Goal: Transaction & Acquisition: Subscribe to service/newsletter

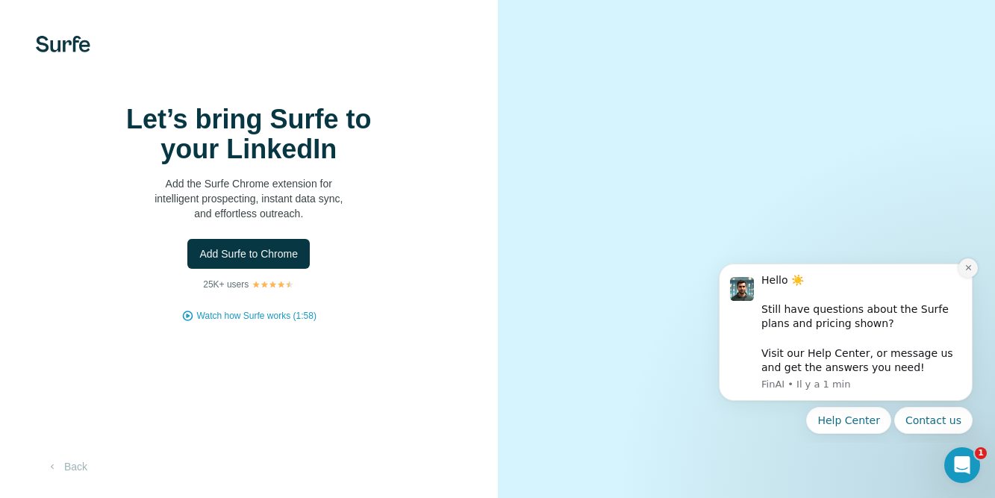
click at [970, 266] on icon "Dismiss notification" at bounding box center [969, 268] width 8 height 8
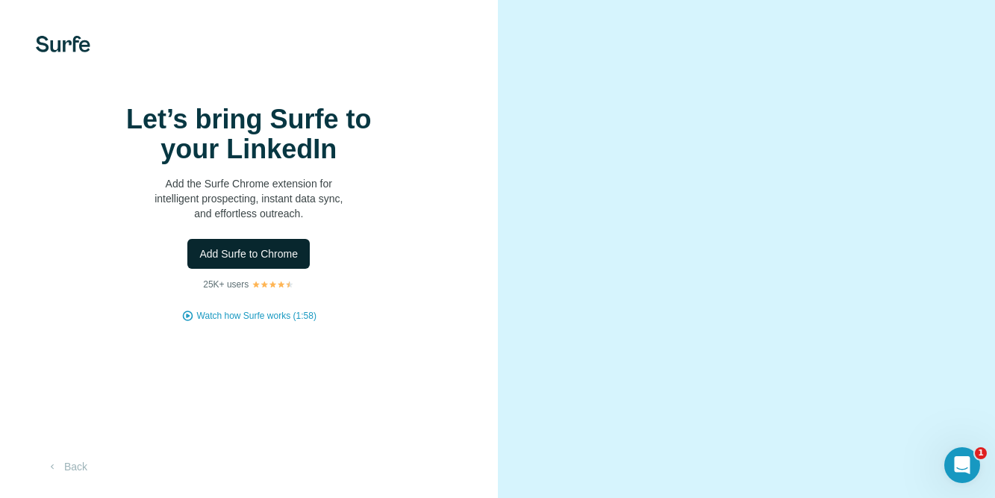
click at [252, 261] on span "Add Surfe to Chrome" at bounding box center [248, 253] width 99 height 15
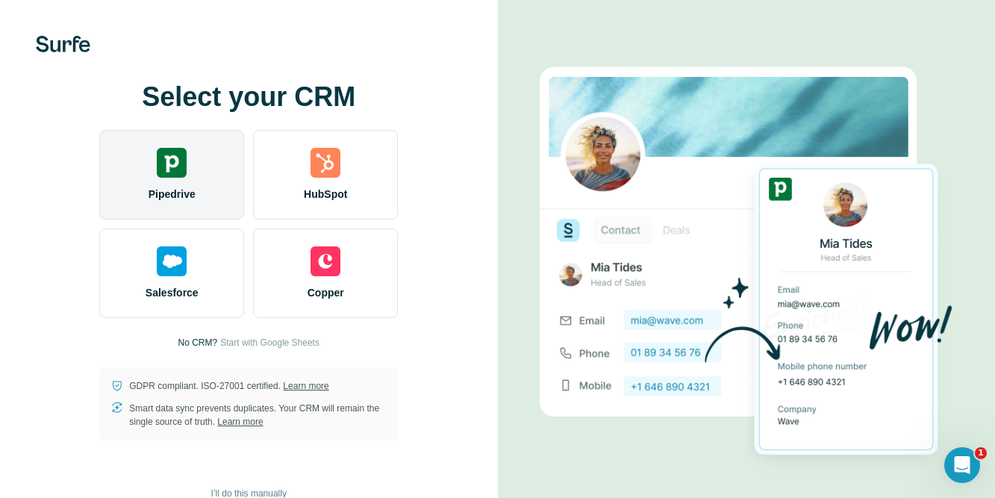
click at [169, 176] on div "Pipedrive" at bounding box center [171, 175] width 145 height 90
click at [181, 162] on img at bounding box center [172, 163] width 30 height 30
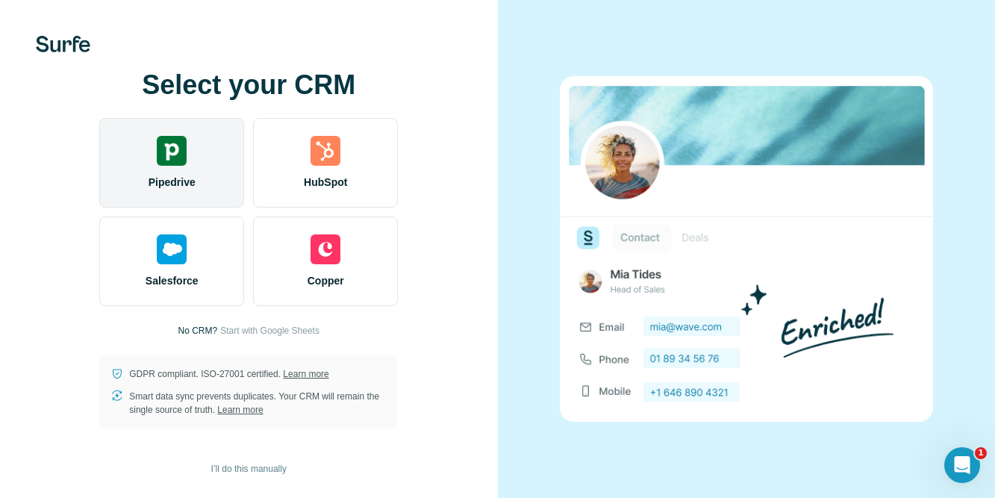
click at [187, 149] on div "Pipedrive" at bounding box center [171, 163] width 145 height 90
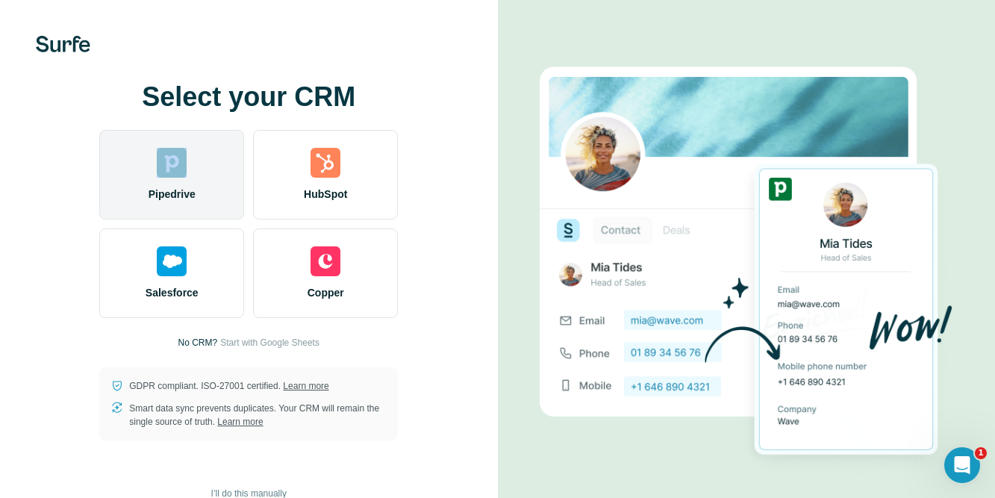
click at [187, 149] on div "Pipedrive" at bounding box center [171, 175] width 145 height 90
click at [181, 160] on img at bounding box center [172, 163] width 30 height 30
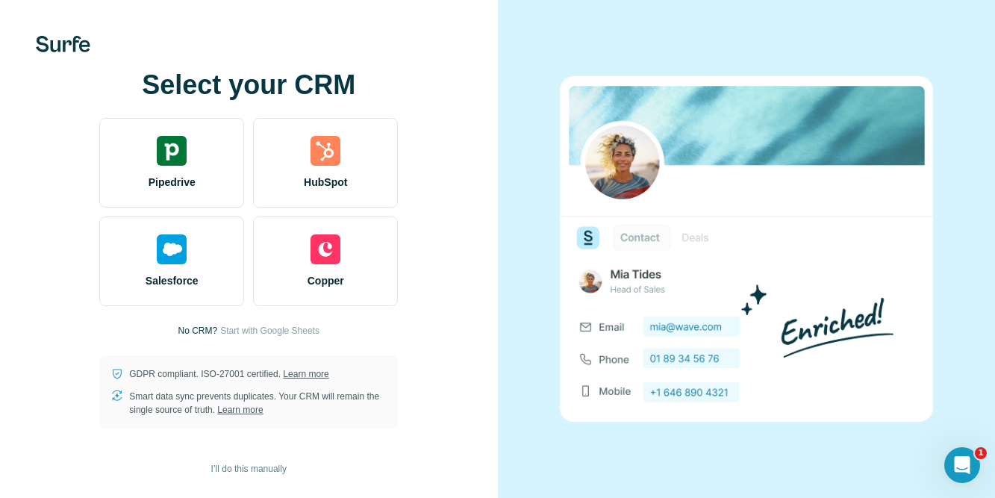
click at [235, 70] on h1 "Select your CRM" at bounding box center [248, 85] width 299 height 30
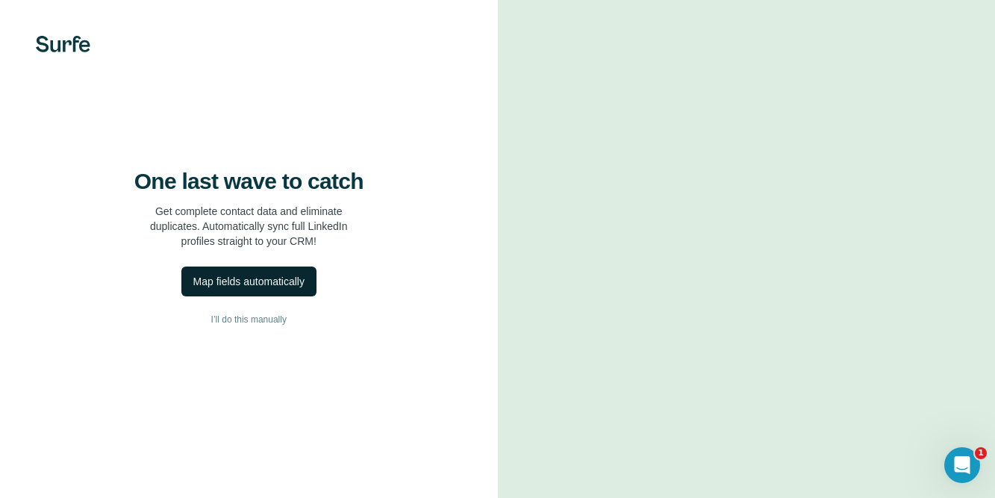
click at [280, 289] on div "Map fields automatically" at bounding box center [248, 281] width 111 height 15
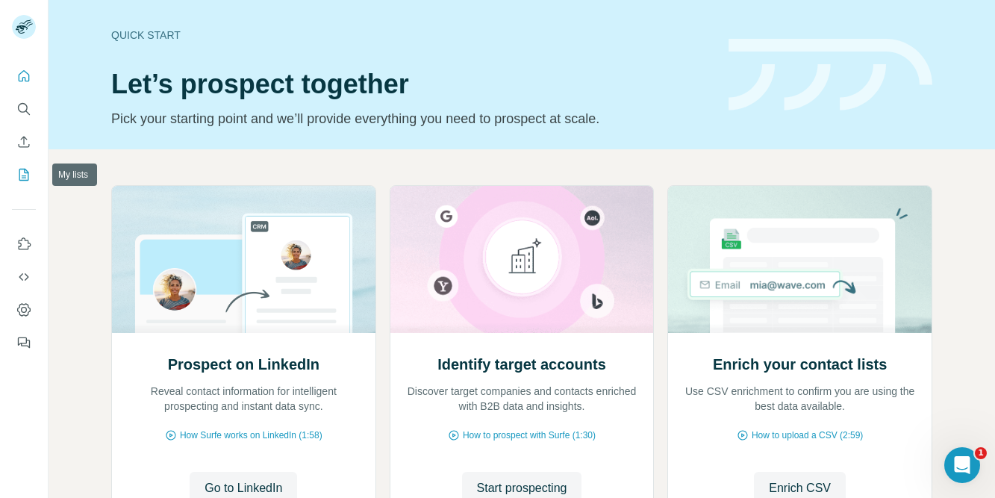
click at [22, 180] on icon "My lists" at bounding box center [24, 175] width 10 height 12
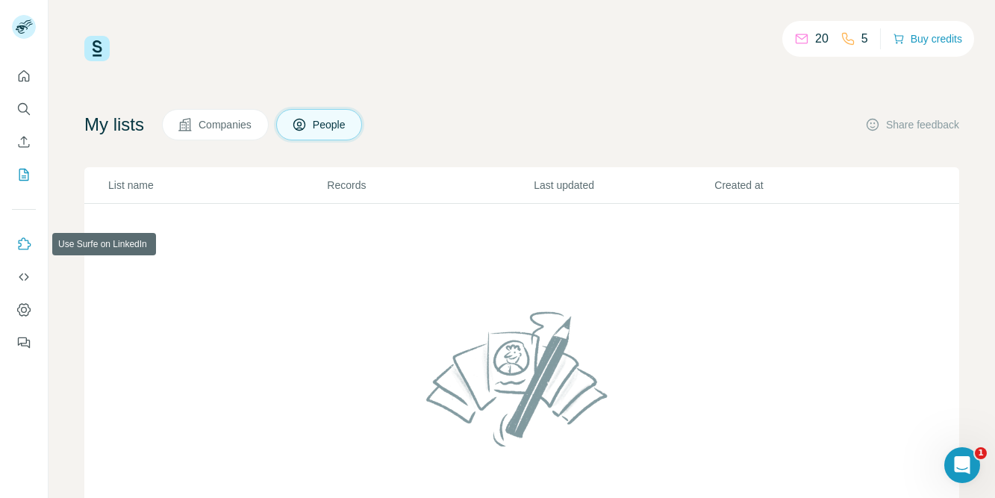
click at [29, 243] on icon "Use Surfe on LinkedIn" at bounding box center [25, 243] width 13 height 12
click at [24, 308] on icon "Dashboard" at bounding box center [23, 309] width 15 height 15
